Goal: Task Accomplishment & Management: Manage account settings

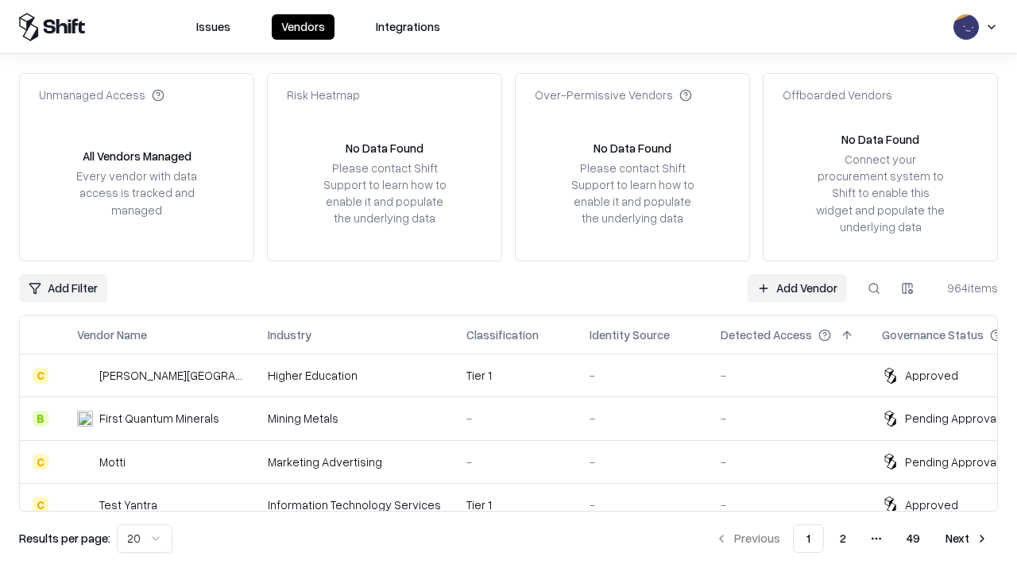
click at [797, 288] on link "Add Vendor" at bounding box center [797, 288] width 99 height 29
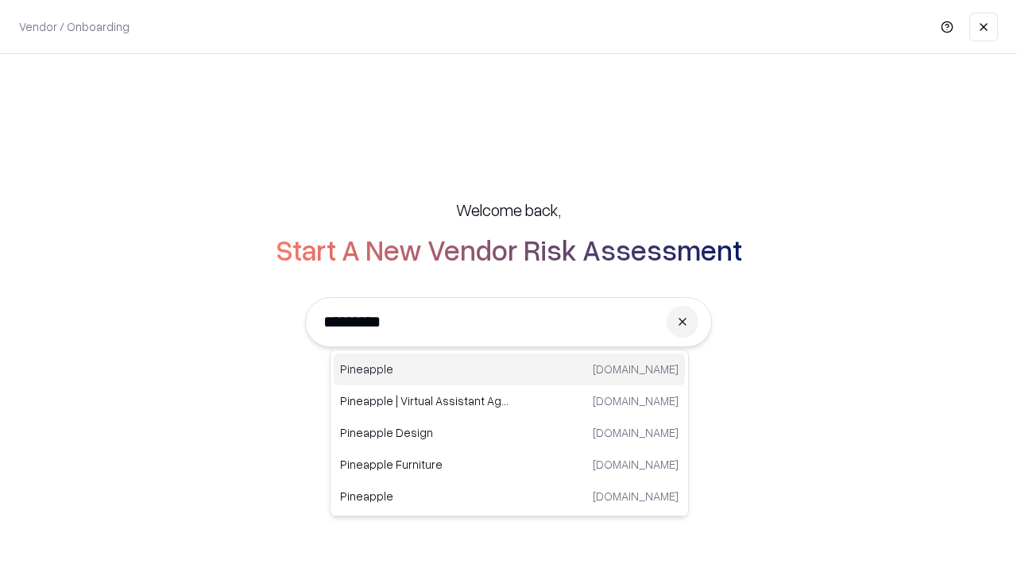
click at [509, 369] on div "Pineapple [DOMAIN_NAME]" at bounding box center [509, 370] width 351 height 32
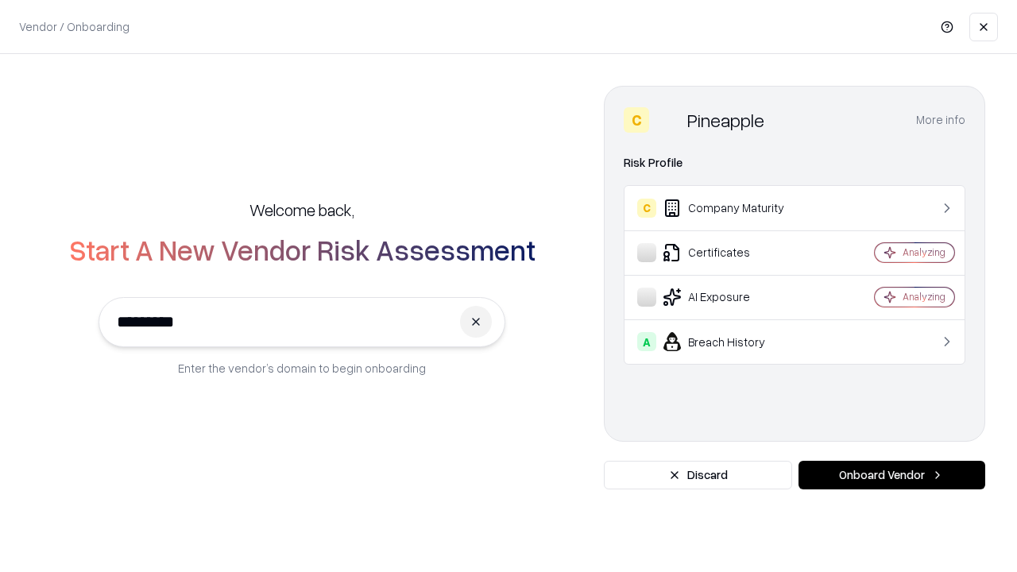
type input "*********"
click at [891, 475] on button "Onboard Vendor" at bounding box center [891, 475] width 187 height 29
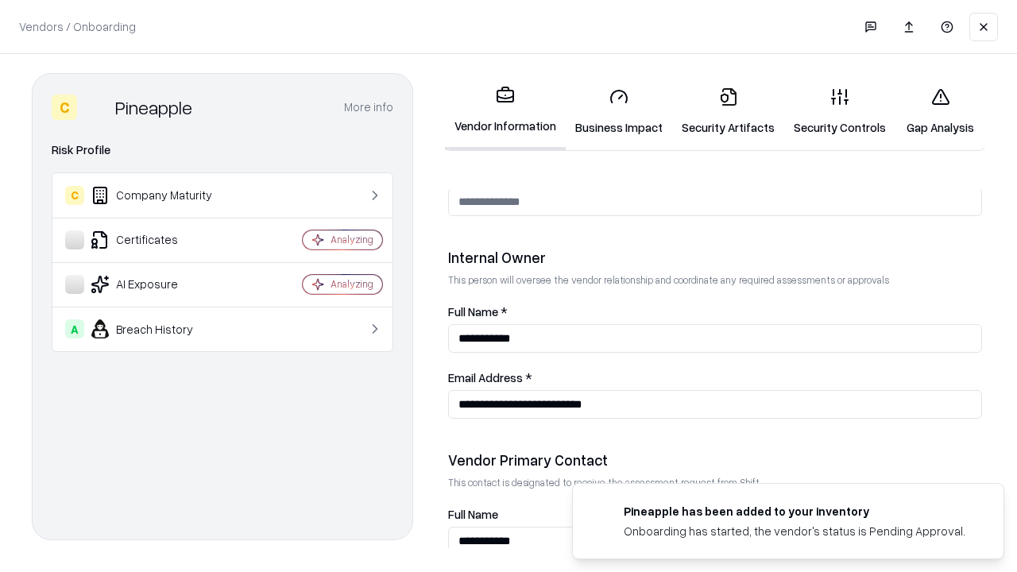
scroll to position [823, 0]
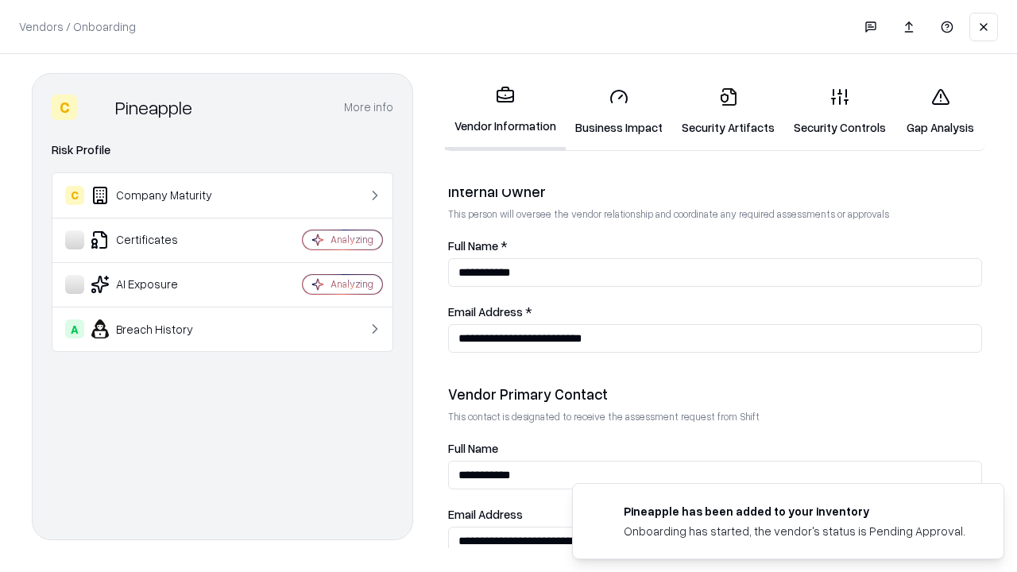
click at [619, 111] on link "Business Impact" at bounding box center [619, 112] width 106 height 74
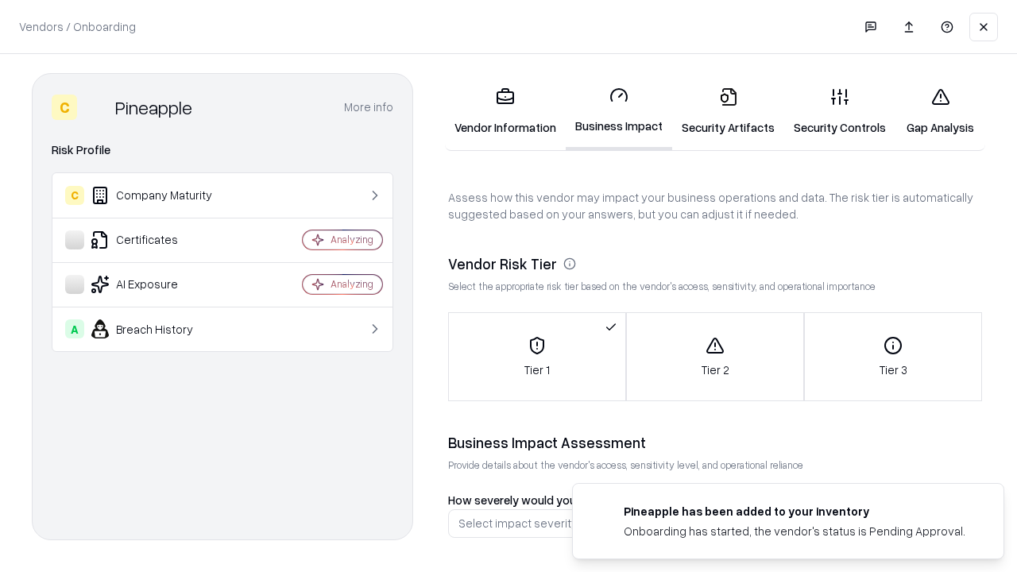
click at [728, 110] on link "Security Artifacts" at bounding box center [728, 112] width 112 height 74
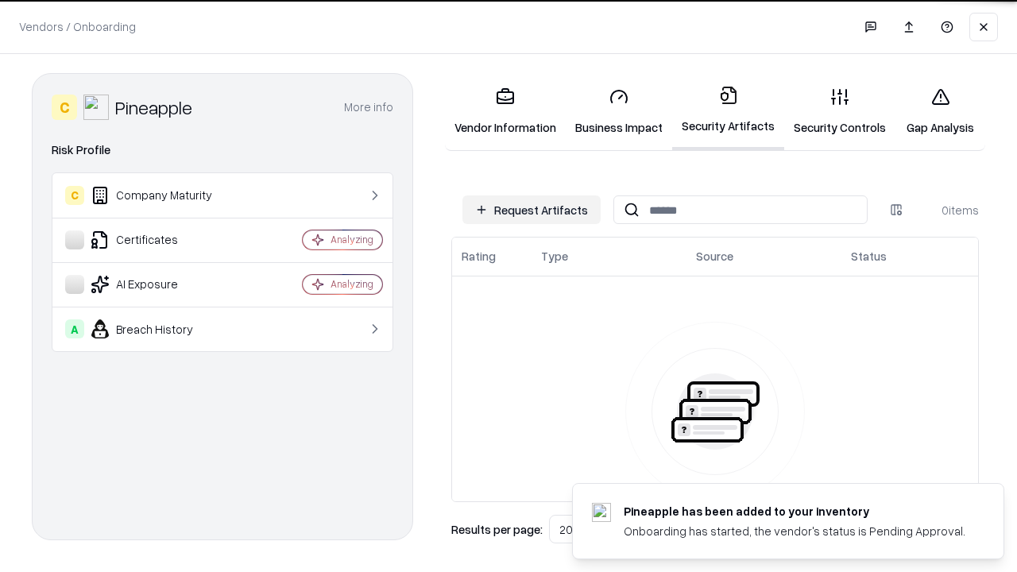
click at [531, 210] on button "Request Artifacts" at bounding box center [531, 209] width 138 height 29
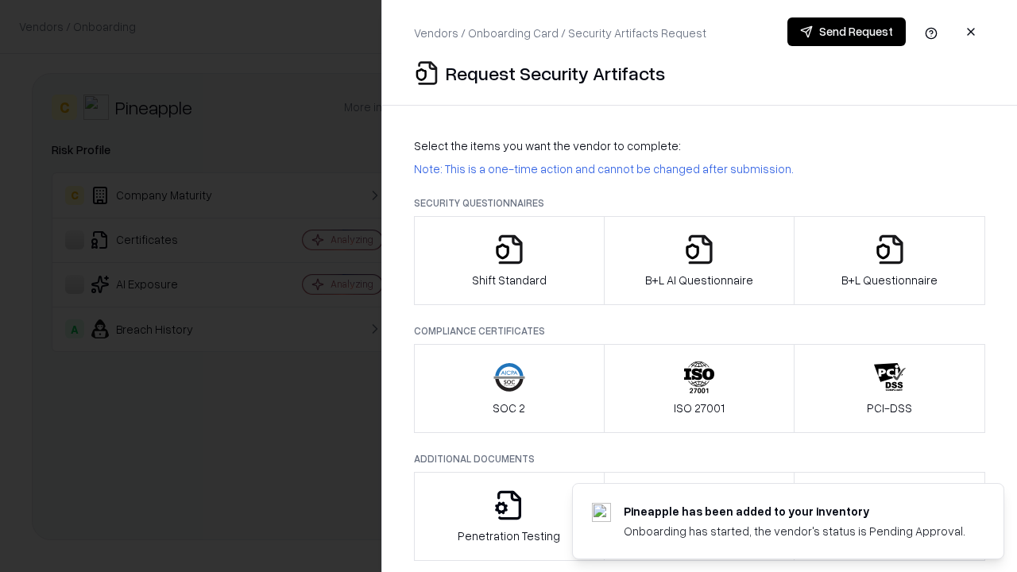
click at [508, 261] on icon "button" at bounding box center [509, 250] width 32 height 32
click at [846, 32] on button "Send Request" at bounding box center [846, 31] width 118 height 29
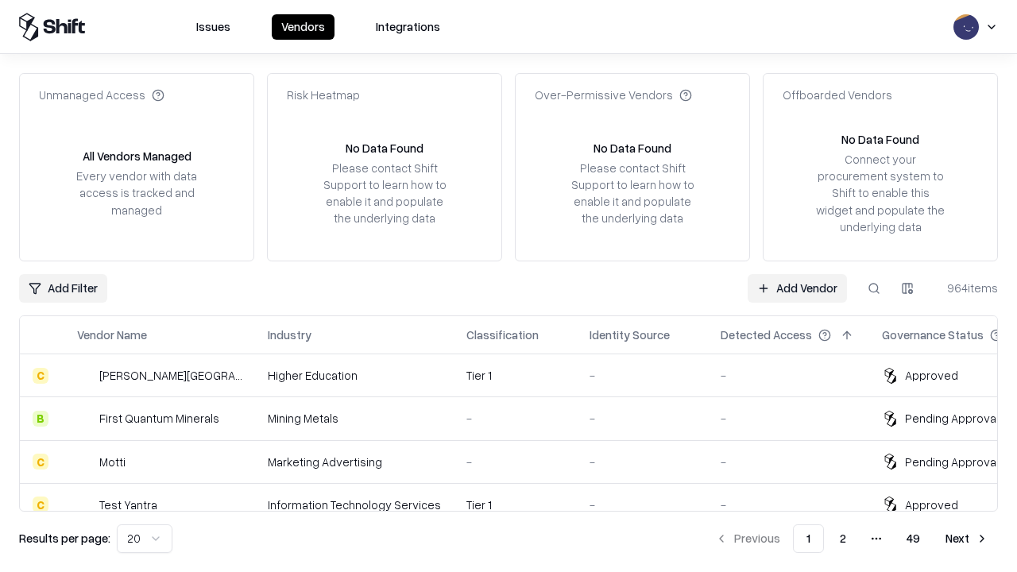
click at [874, 288] on button at bounding box center [874, 288] width 29 height 29
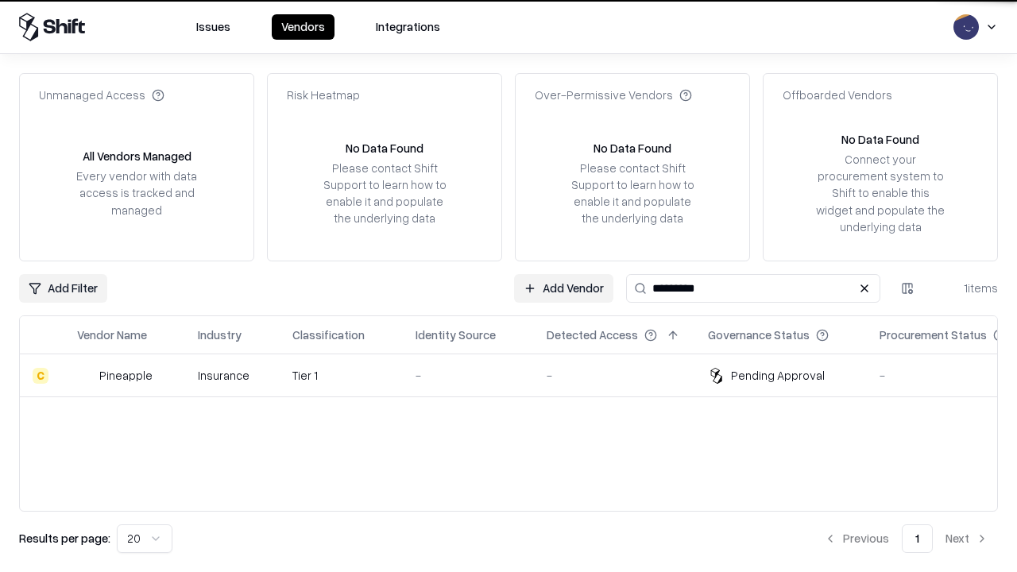
type input "*********"
click at [518, 375] on div "-" at bounding box center [468, 375] width 106 height 17
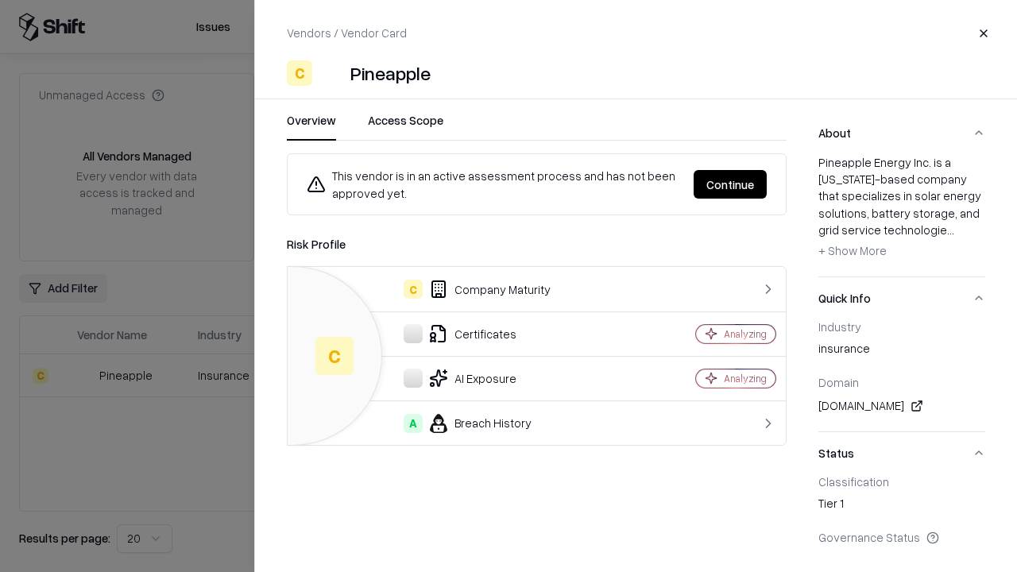
click at [730, 184] on button "Continue" at bounding box center [730, 184] width 73 height 29
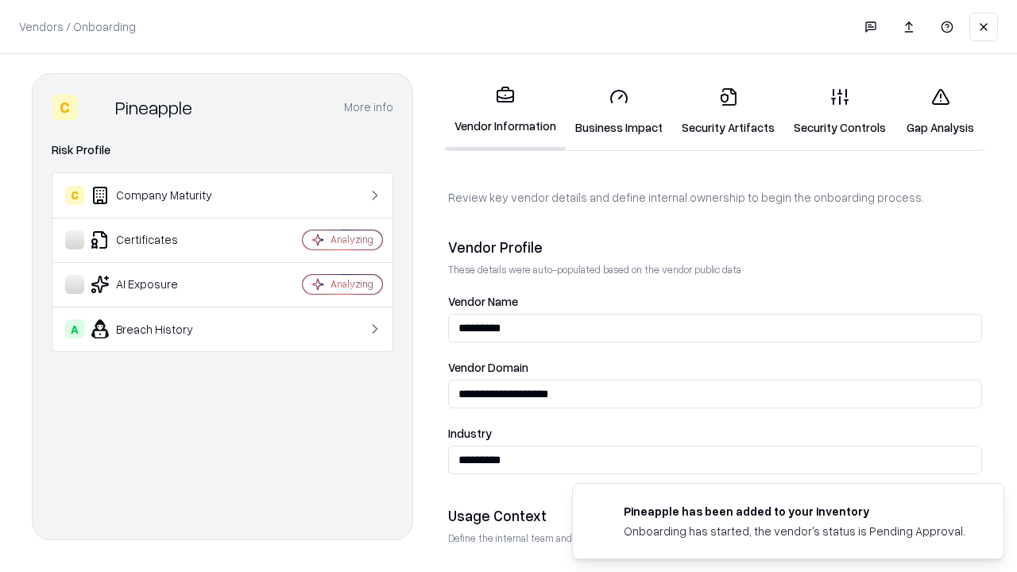
click at [728, 111] on link "Security Artifacts" at bounding box center [728, 112] width 112 height 74
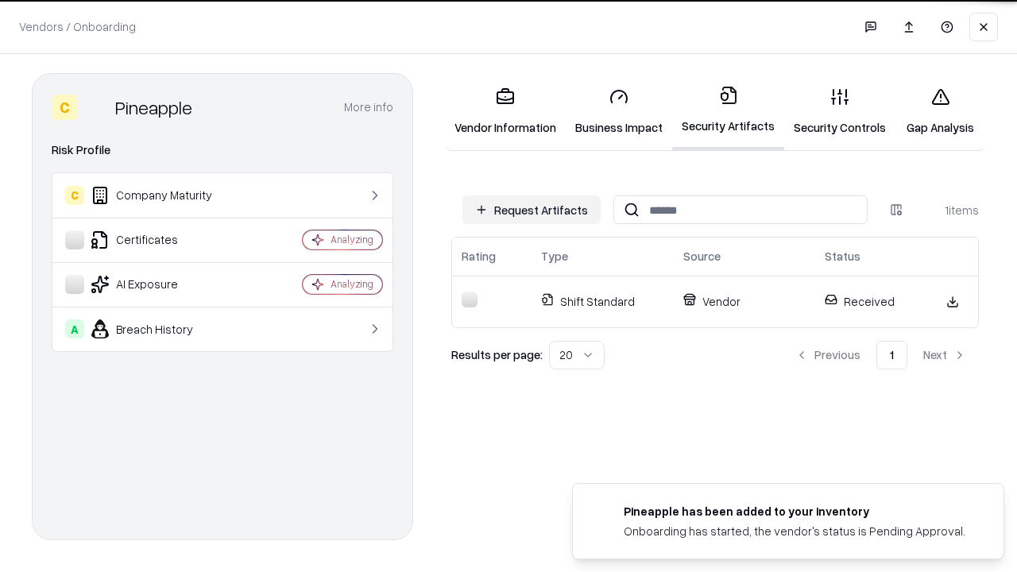
click at [940, 111] on link "Gap Analysis" at bounding box center [940, 112] width 90 height 74
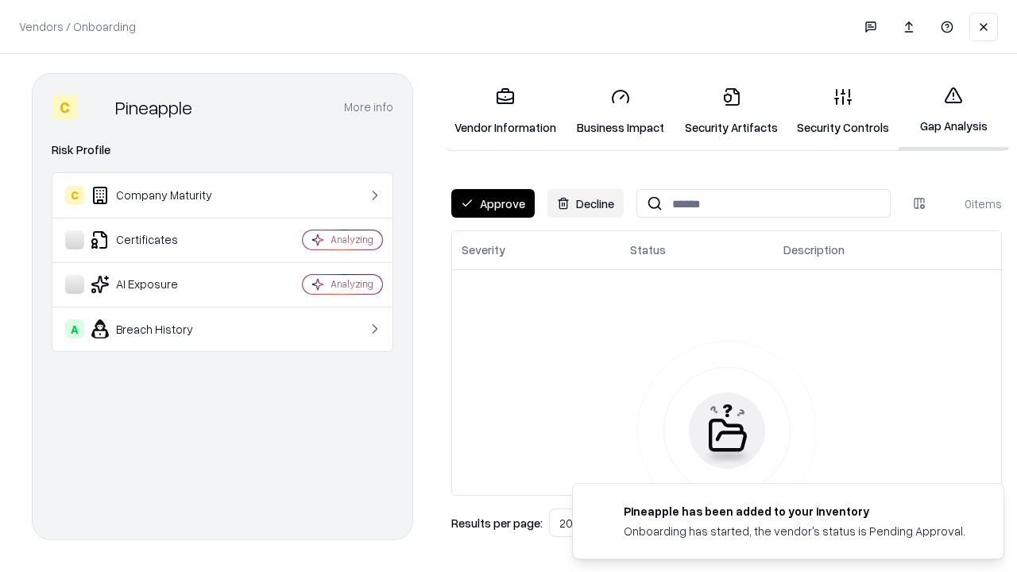
click at [493, 203] on button "Approve" at bounding box center [492, 203] width 83 height 29
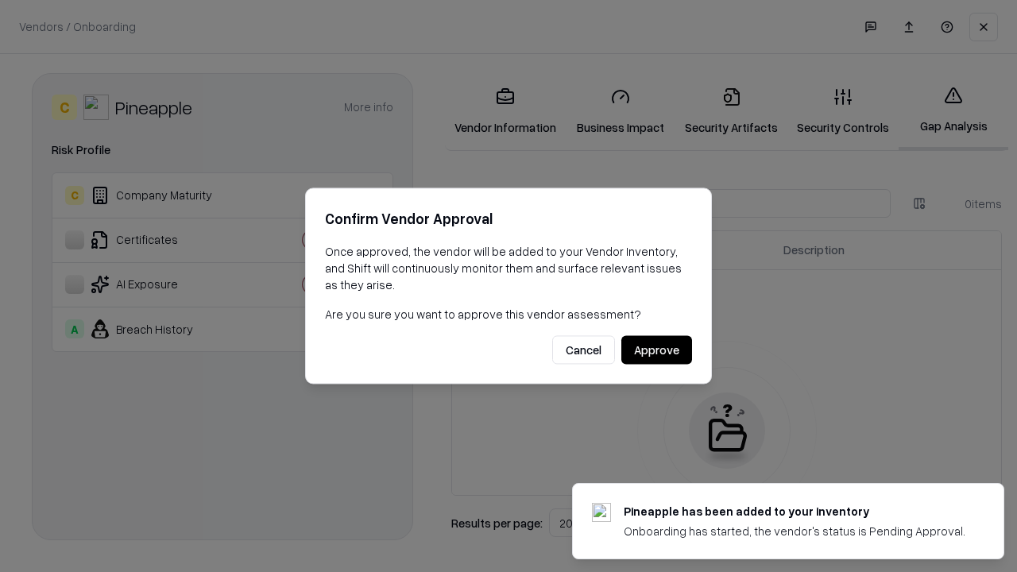
click at [656, 350] on button "Approve" at bounding box center [656, 350] width 71 height 29
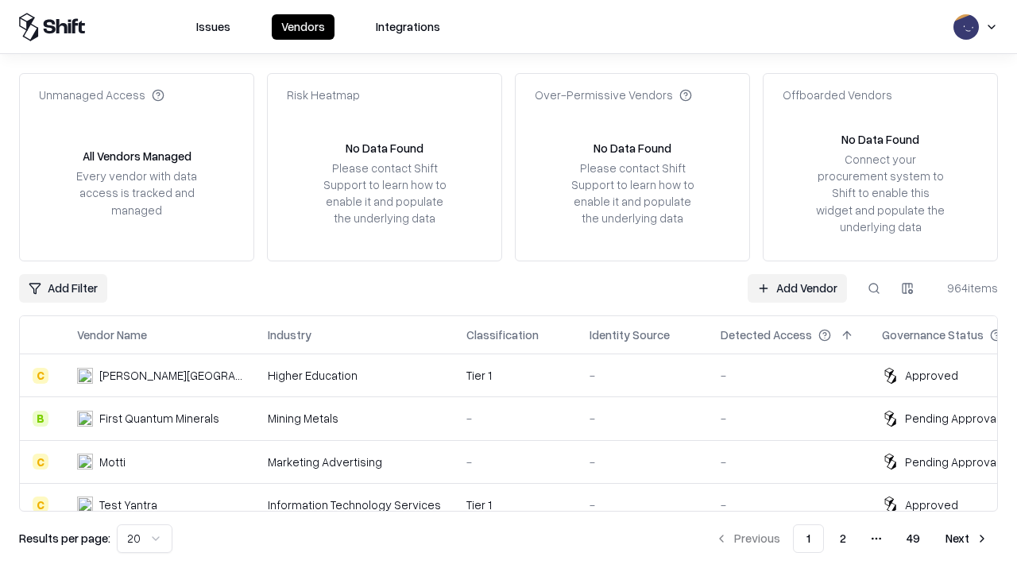
type input "*********"
click at [797, 288] on link "Add Vendor" at bounding box center [797, 288] width 99 height 29
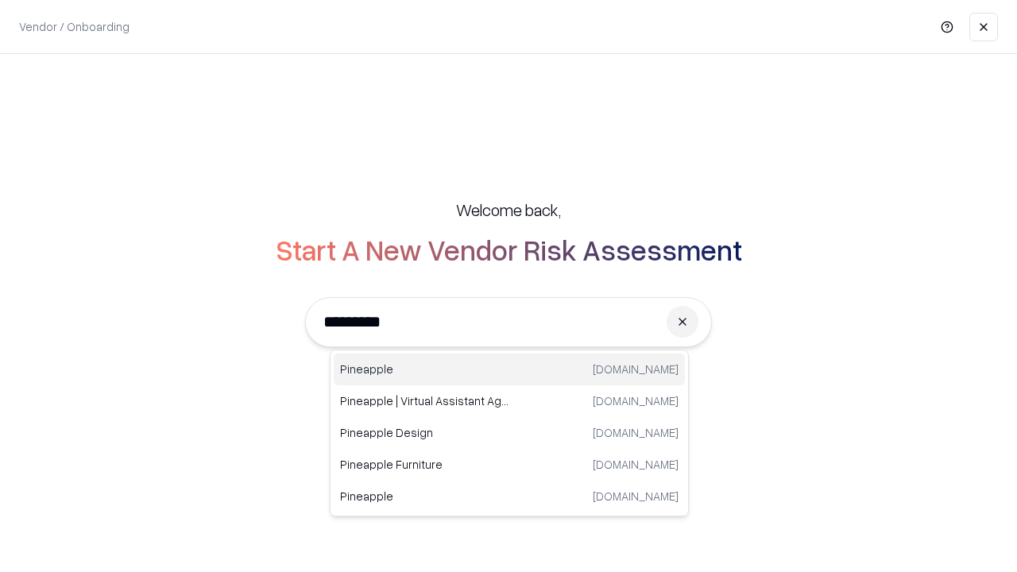
click at [509, 369] on div "Pineapple [DOMAIN_NAME]" at bounding box center [509, 370] width 351 height 32
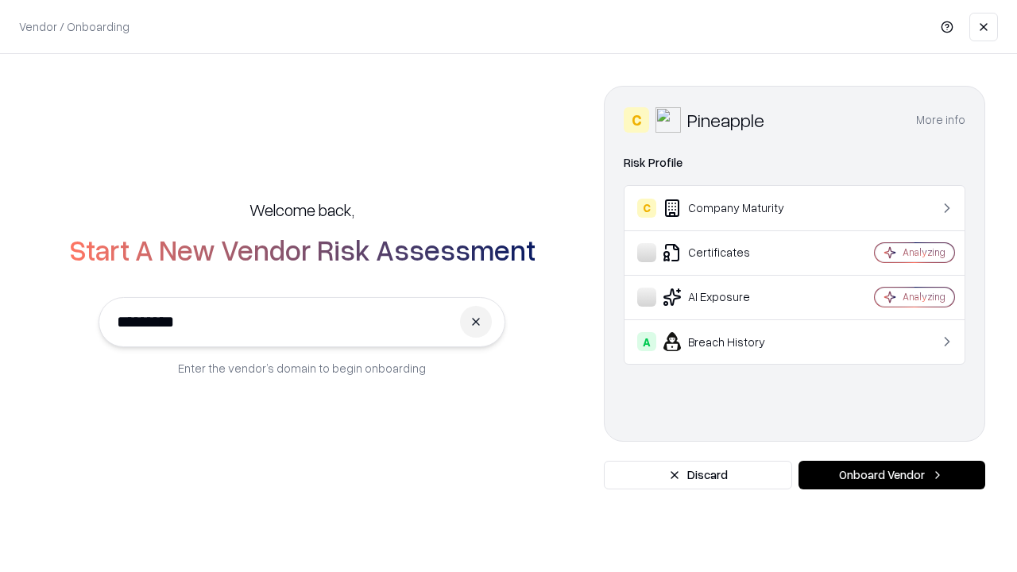
type input "*********"
click at [891, 475] on button "Onboard Vendor" at bounding box center [891, 475] width 187 height 29
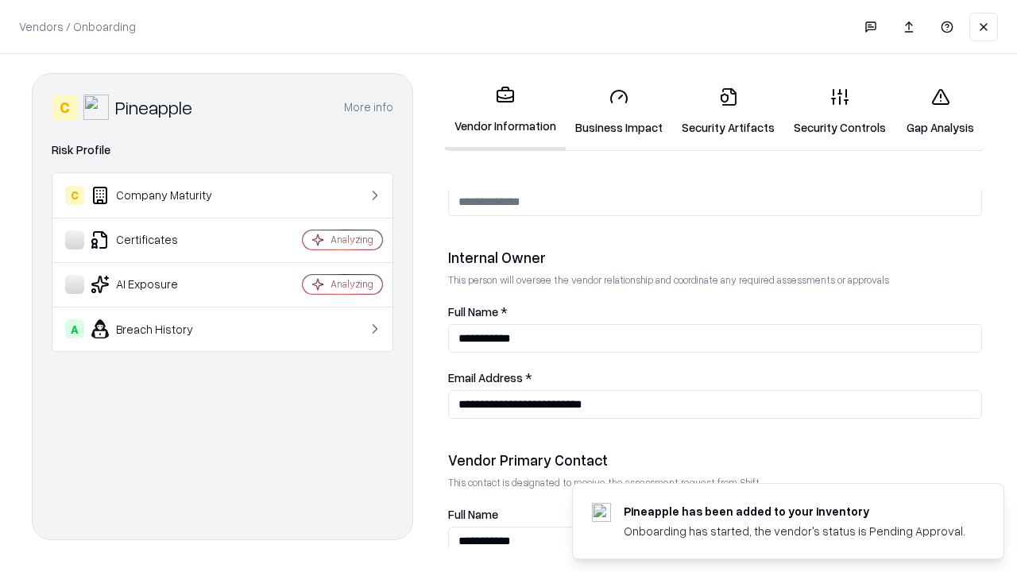
scroll to position [823, 0]
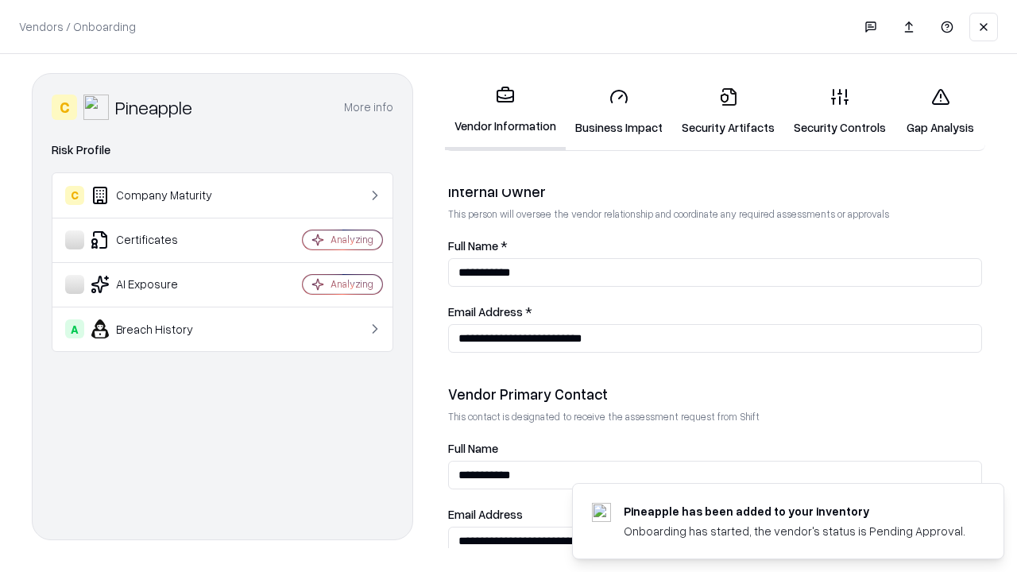
click at [940, 111] on link "Gap Analysis" at bounding box center [940, 112] width 90 height 74
